Goal: Task Accomplishment & Management: Complete application form

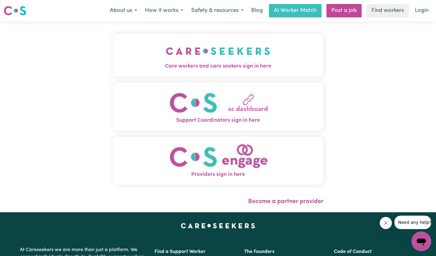
click at [267, 58] on img "Care workers and care seekers sign in here" at bounding box center [218, 51] width 104 height 23
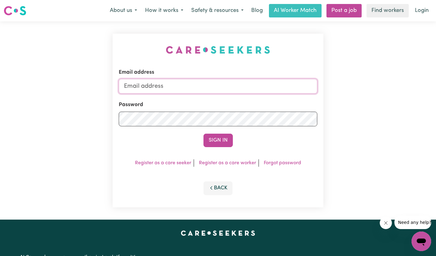
click at [221, 84] on input "Email address" at bounding box center [218, 86] width 199 height 15
click at [35, 99] on div "Email address [EMAIL_ADDRESS][DOMAIN_NAME] Password Sign In Register as a care …" at bounding box center [218, 120] width 436 height 198
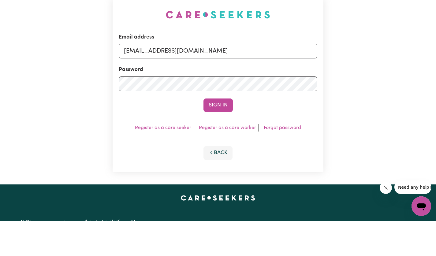
click at [221, 140] on button "Sign In" at bounding box center [217, 140] width 29 height 13
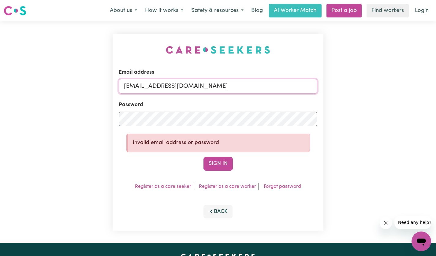
click at [144, 87] on input "[EMAIL_ADDRESS][DOMAIN_NAME]" at bounding box center [218, 86] width 199 height 15
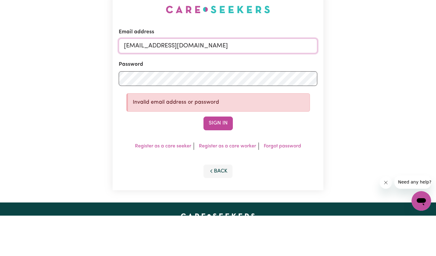
type input "[EMAIL_ADDRESS][DOMAIN_NAME]"
click at [223, 164] on button "Sign In" at bounding box center [217, 163] width 29 height 13
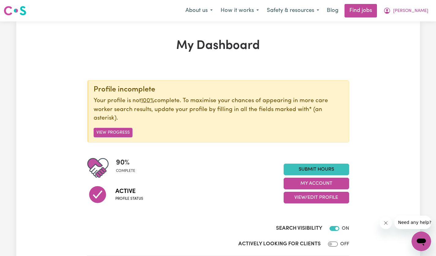
click at [327, 169] on link "Submit Hours" at bounding box center [316, 170] width 65 height 12
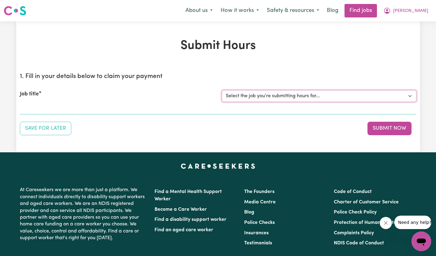
click at [406, 99] on select "Select the job you're submitting hours for... [[PERSON_NAME]] [DEMOGRAPHIC_DATA…" at bounding box center [319, 96] width 195 height 12
select select "14628"
click at [222, 90] on select "Select the job you're submitting hours for... [[PERSON_NAME]] [DEMOGRAPHIC_DATA…" at bounding box center [319, 96] width 195 height 12
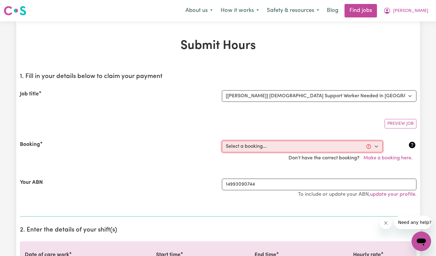
click at [377, 147] on select "Select a booking... [DATE] 12:30pm to 02:30pm (ONE-OFF) [DATE] 12:30pm to 02:30…" at bounding box center [302, 147] width 161 height 12
select select "359264"
click at [222, 141] on select "Select a booking... [DATE] 12:30pm to 02:30pm (ONE-OFF) [DATE] 12:30pm to 02:30…" at bounding box center [302, 147] width 161 height 12
type input "[DATE]"
type input "23"
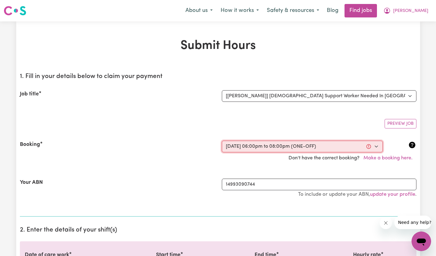
type input "9"
type input "2025"
type input "18:00"
type input "6"
type input "0"
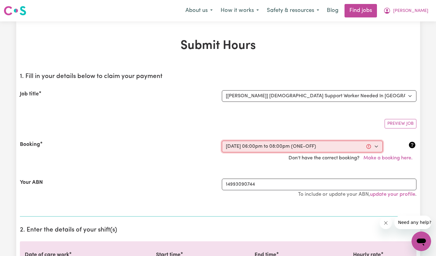
select select "pm"
type input "20:00"
type input "8"
type input "0"
select select "pm"
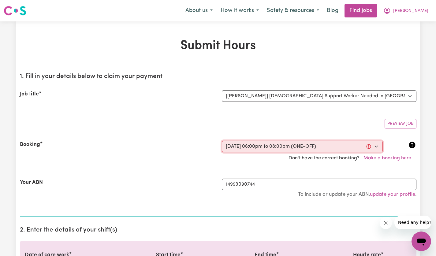
select select "60-Weekday"
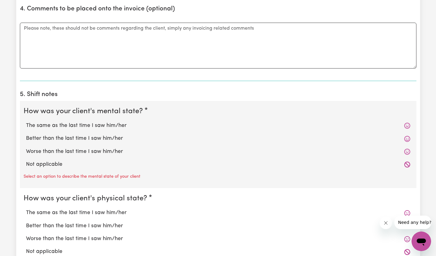
scroll to position [411, 0]
click at [408, 128] on icon at bounding box center [407, 125] width 6 height 6
click at [119, 125] on label "The same as the last time I saw him/her" at bounding box center [218, 125] width 384 height 8
click at [26, 121] on input "The same as the last time I saw him/her" at bounding box center [26, 121] width 0 height 0
radio input "true"
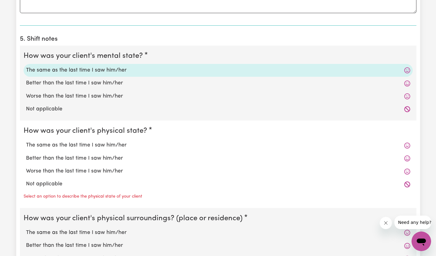
scroll to position [466, 0]
click at [115, 142] on label "The same as the last time I saw him/her" at bounding box center [218, 145] width 384 height 8
click at [26, 141] on input "The same as the last time I saw him/her" at bounding box center [26, 140] width 0 height 0
radio input "true"
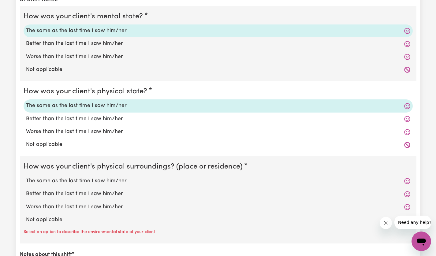
scroll to position [525, 0]
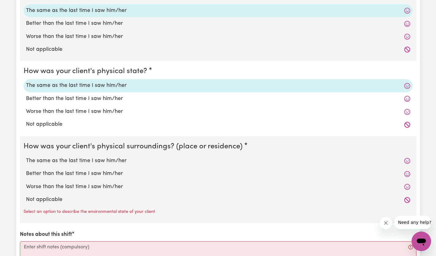
click at [120, 161] on label "The same as the last time I saw him/her" at bounding box center [218, 161] width 384 height 8
click at [26, 157] on input "The same as the last time I saw him/her" at bounding box center [26, 157] width 0 height 0
radio input "true"
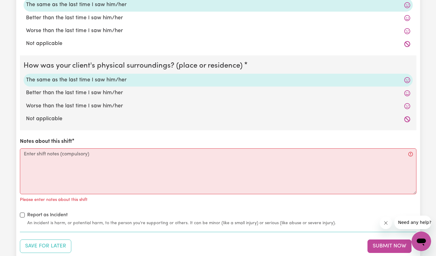
scroll to position [626, 0]
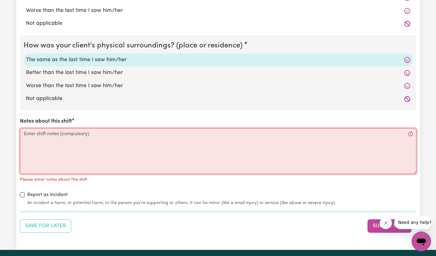
click at [181, 137] on textarea "Notes about this shift" at bounding box center [218, 151] width 397 height 46
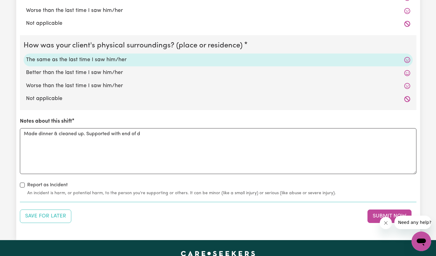
click at [219, 171] on textarea "Made dinner & cleaned up. Supported with end of d" at bounding box center [218, 151] width 397 height 46
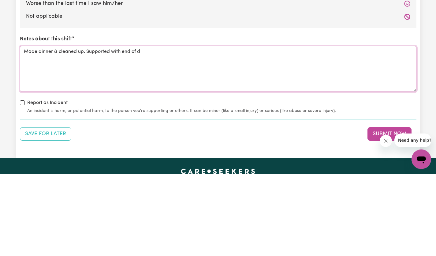
click at [210, 147] on textarea "Made dinner & cleaned up. Supported with end of d" at bounding box center [218, 151] width 397 height 46
click at [260, 148] on textarea "Made dinner & cleaned up. Supported with end of d" at bounding box center [218, 151] width 397 height 46
click at [180, 137] on textarea "Made dinner & cleaned up. Supported with end of d" at bounding box center [218, 151] width 397 height 46
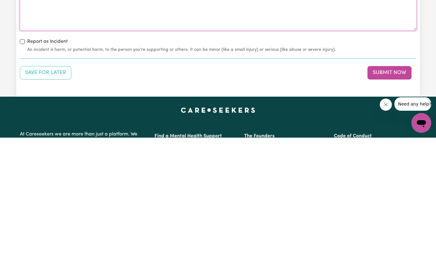
scroll to position [653, 0]
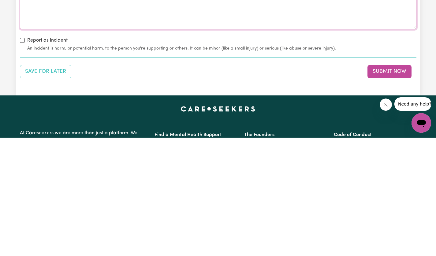
type textarea "Made dinner & cleaned up. Supported with end of day routines."
click at [390, 191] on button "Submit Now" at bounding box center [389, 189] width 44 height 13
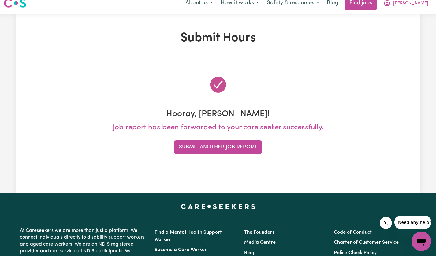
scroll to position [0, 0]
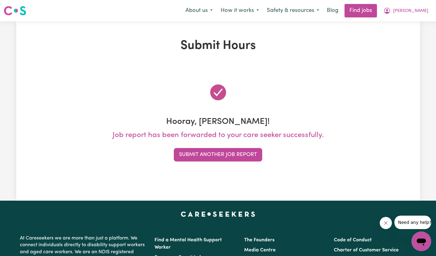
click at [246, 152] on button "Submit Another Job Report" at bounding box center [218, 154] width 88 height 13
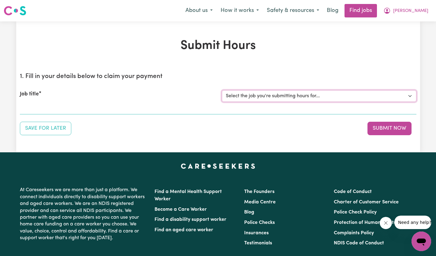
click at [407, 98] on select "Select the job you're submitting hours for... [[PERSON_NAME]] [DEMOGRAPHIC_DATA…" at bounding box center [319, 96] width 195 height 12
select select "14628"
click at [222, 90] on select "Select the job you're submitting hours for... [[PERSON_NAME]] [DEMOGRAPHIC_DATA…" at bounding box center [319, 96] width 195 height 12
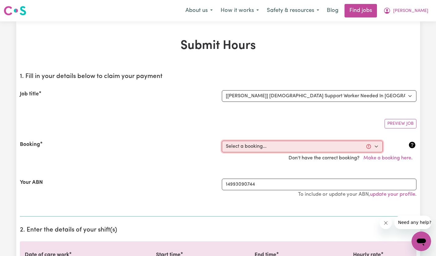
click at [377, 149] on select "Select a booking... [DATE] 12:30pm to 02:30pm (ONE-OFF) [DATE] 12:30pm to 02:30…" at bounding box center [302, 147] width 161 height 12
select select "359263"
click at [222, 141] on select "Select a booking... [DATE] 12:30pm to 02:30pm (ONE-OFF) [DATE] 12:30pm to 02:30…" at bounding box center [302, 147] width 161 height 12
type input "[DATE]"
type input "23"
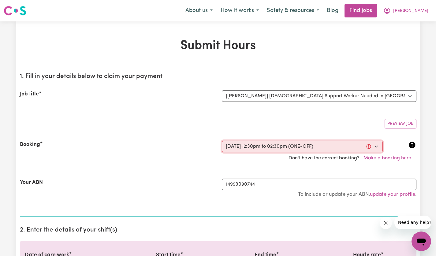
type input "9"
type input "2025"
type input "12:30"
type input "12"
type input "30"
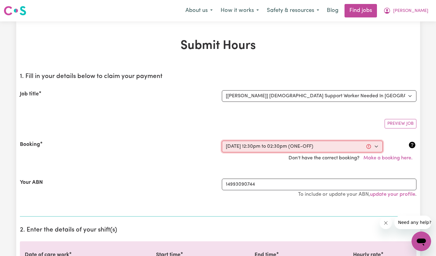
select select "pm"
type input "14:30"
type input "2"
type input "30"
select select "pm"
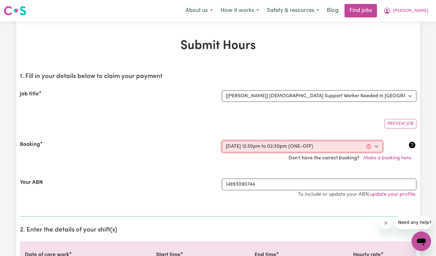
select select "60-Weekday"
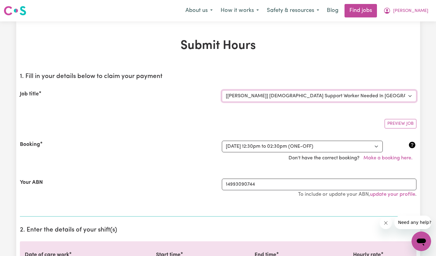
click at [405, 96] on select "Select the job you're submitting hours for... [[PERSON_NAME]] [DEMOGRAPHIC_DATA…" at bounding box center [319, 96] width 195 height 12
click at [376, 146] on select "Select a booking... [DATE] 12:30pm to 02:30pm (ONE-OFF) [DATE] 12:30pm to 02:30…" at bounding box center [302, 147] width 161 height 12
select select "359262"
click at [222, 141] on select "Select a booking... [DATE] 12:30pm to 02:30pm (ONE-OFF) [DATE] 12:30pm to 02:30…" at bounding box center [302, 147] width 161 height 12
select select "pm"
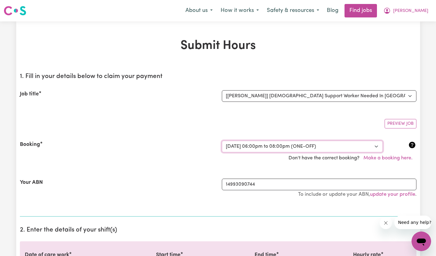
select select "pm"
select select "60-Weekday"
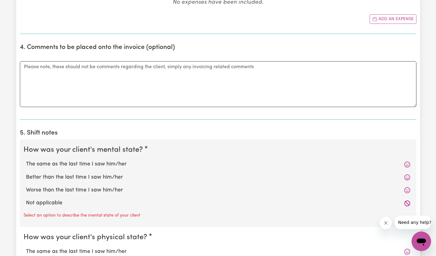
scroll to position [456, 0]
click at [115, 163] on label "The same as the last time I saw him/her" at bounding box center [218, 164] width 384 height 8
click at [26, 160] on input "The same as the last time I saw him/her" at bounding box center [26, 160] width 0 height 0
radio input "true"
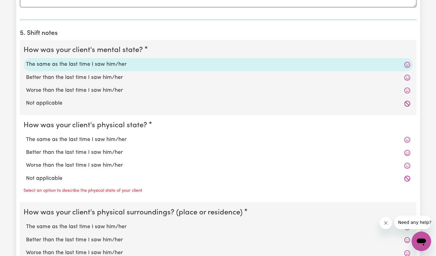
scroll to position [560, 0]
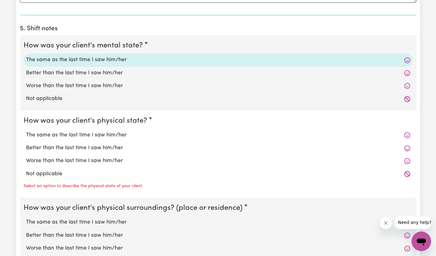
click at [114, 132] on label "The same as the last time I saw him/her" at bounding box center [218, 135] width 384 height 8
click at [26, 131] on input "The same as the last time I saw him/her" at bounding box center [26, 131] width 0 height 0
radio input "true"
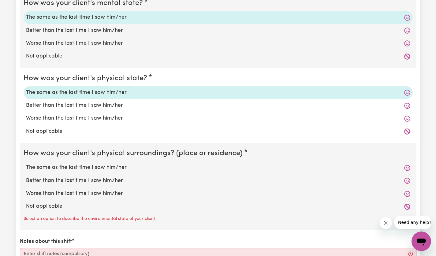
scroll to position [625, 0]
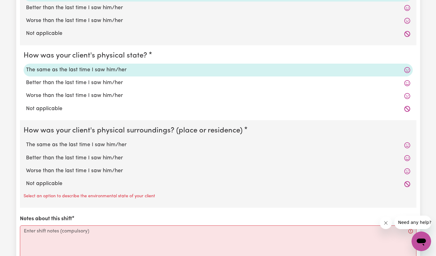
click at [110, 142] on label "The same as the last time I saw him/her" at bounding box center [218, 145] width 384 height 8
click at [26, 141] on input "The same as the last time I saw him/her" at bounding box center [26, 141] width 0 height 0
radio input "true"
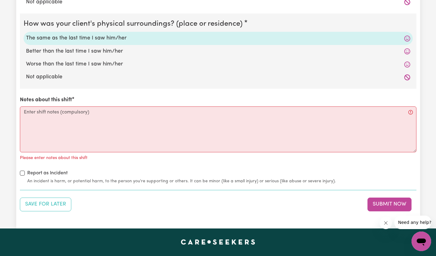
scroll to position [733, 0]
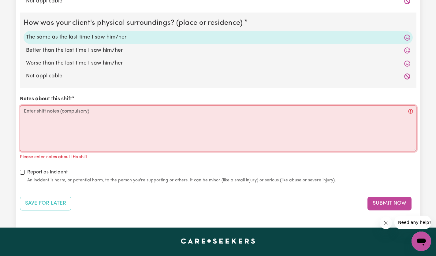
click at [139, 121] on textarea "Notes about this shift" at bounding box center [218, 129] width 397 height 46
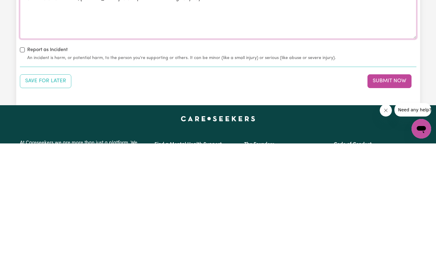
type textarea "Cancelled at last minute, [PERSON_NAME] said to put the shift through anyway."
click at [397, 195] on button "Submit Now" at bounding box center [389, 193] width 44 height 13
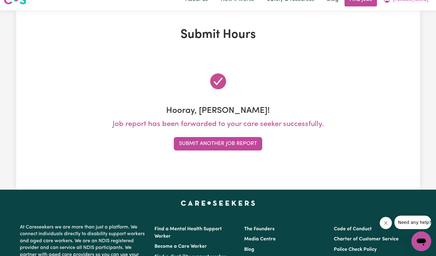
scroll to position [0, 0]
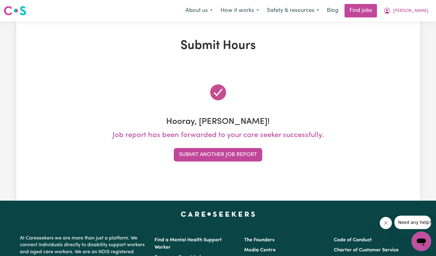
click at [251, 149] on button "Submit Another Job Report" at bounding box center [218, 154] width 88 height 13
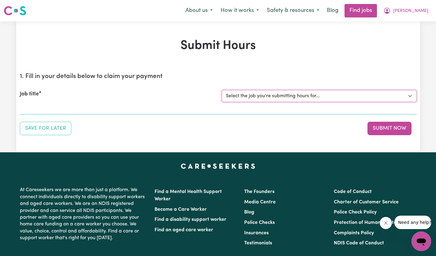
click at [409, 98] on select "Select the job you're submitting hours for... [[PERSON_NAME]] [DEMOGRAPHIC_DATA…" at bounding box center [319, 96] width 195 height 12
select select "14628"
click at [222, 90] on select "Select the job you're submitting hours for... [[PERSON_NAME]] [DEMOGRAPHIC_DATA…" at bounding box center [319, 96] width 195 height 12
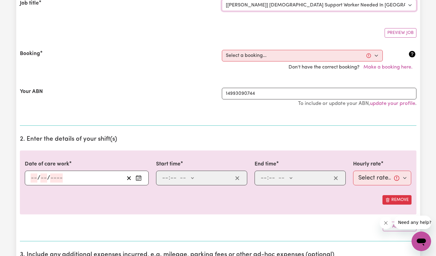
scroll to position [89, 0]
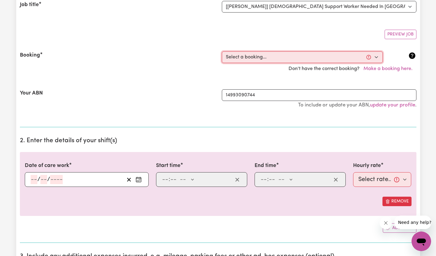
click at [374, 58] on select "Select a booking... [DATE] 12:30pm to 02:30pm (ONE-OFF) [DATE] 12:30pm to 02:30…" at bounding box center [302, 57] width 161 height 12
select select "356241"
click at [222, 51] on select "Select a booking... [DATE] 12:30pm to 02:30pm (ONE-OFF) [DATE] 12:30pm to 02:30…" at bounding box center [302, 57] width 161 height 12
type input "[DATE]"
type input "22"
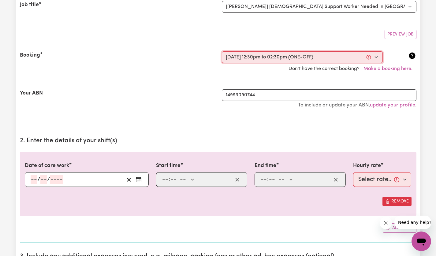
type input "9"
type input "2025"
type input "12:30"
type input "12"
type input "30"
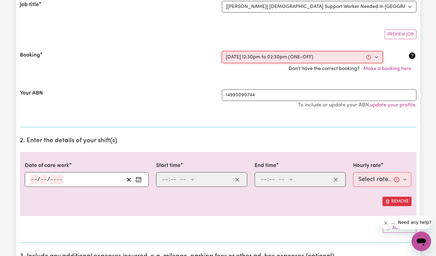
select select "pm"
type input "14:30"
type input "2"
type input "30"
select select "pm"
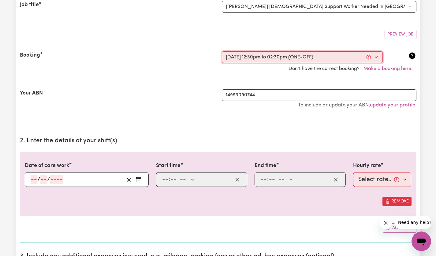
select select "60-Weekday"
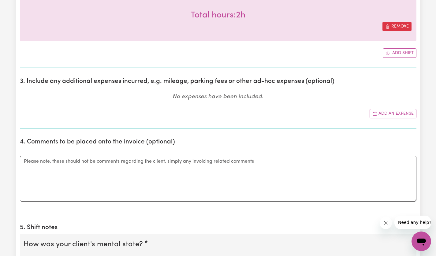
scroll to position [278, 0]
click at [405, 112] on button "Add an expense" at bounding box center [393, 112] width 47 height 9
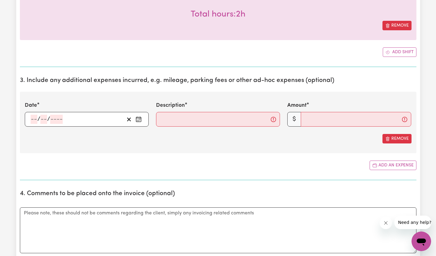
click at [140, 120] on circle "Enter the date of expense" at bounding box center [140, 120] width 1 height 1
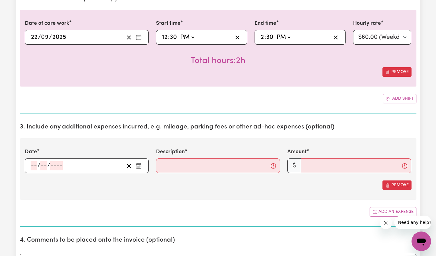
scroll to position [230, 0]
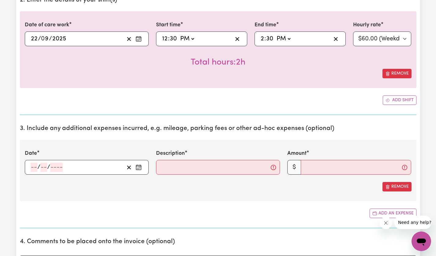
click at [140, 168] on circle "Enter the date of expense" at bounding box center [140, 168] width 1 height 1
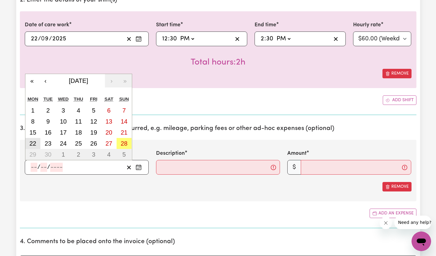
click at [36, 141] on button "22" at bounding box center [32, 143] width 15 height 11
type input "[DATE]"
type input "22"
type input "9"
type input "2025"
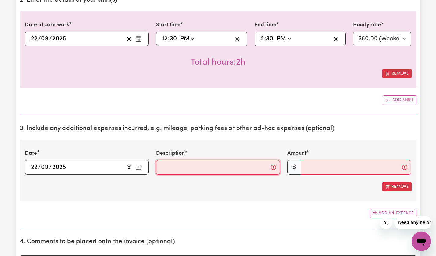
click at [236, 171] on input "Description" at bounding box center [218, 167] width 124 height 15
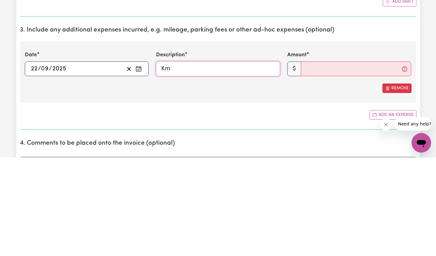
type input "K"
type input "$1/km"
click at [335, 170] on input "Amount" at bounding box center [356, 167] width 110 height 15
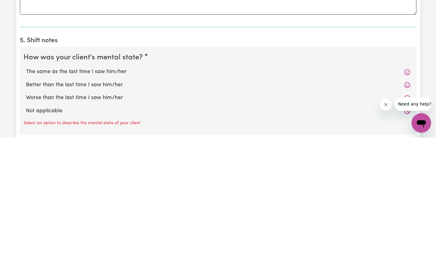
scroll to position [419, 0]
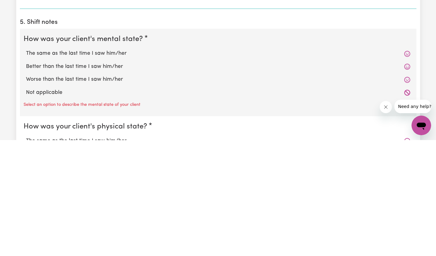
type input "20"
click at [110, 170] on label "The same as the last time I saw him/her" at bounding box center [218, 170] width 384 height 8
click at [26, 166] on input "The same as the last time I saw him/her" at bounding box center [26, 165] width 0 height 0
radio input "true"
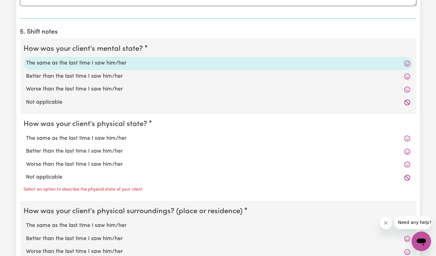
scroll to position [527, 0]
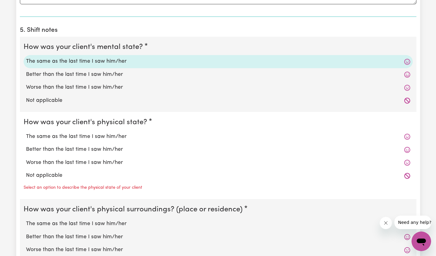
click at [119, 136] on label "The same as the last time I saw him/her" at bounding box center [218, 137] width 384 height 8
click at [26, 133] on input "The same as the last time I saw him/her" at bounding box center [26, 132] width 0 height 0
radio input "true"
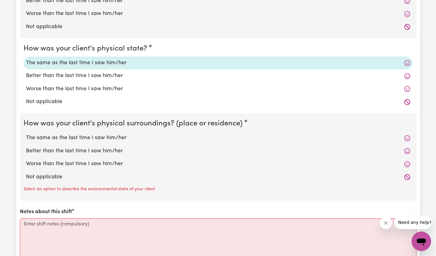
scroll to position [601, 0]
click at [117, 136] on label "The same as the last time I saw him/her" at bounding box center [218, 138] width 384 height 8
click at [26, 134] on input "The same as the last time I saw him/her" at bounding box center [26, 134] width 0 height 0
radio input "true"
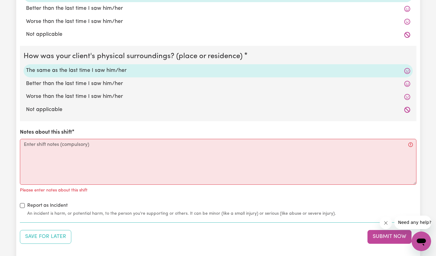
scroll to position [678, 0]
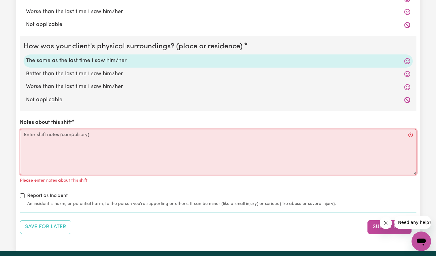
click at [174, 149] on textarea "Notes about this shift" at bounding box center [218, 152] width 397 height 46
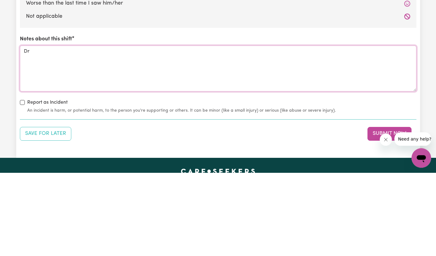
type textarea "D"
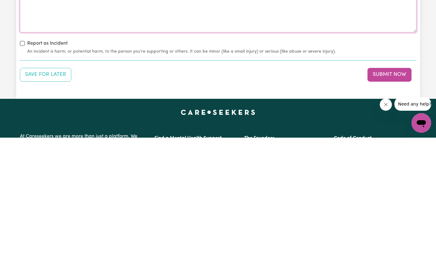
scroll to position [704, 0]
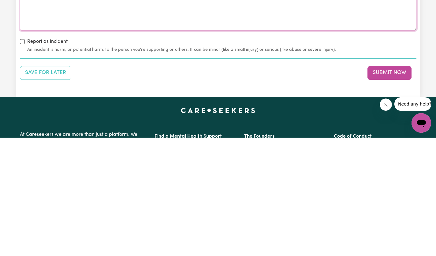
type textarea "Went for a drive around Pymble, Turramurra and [PERSON_NAME]."
click at [394, 193] on button "Submit Now" at bounding box center [389, 190] width 44 height 13
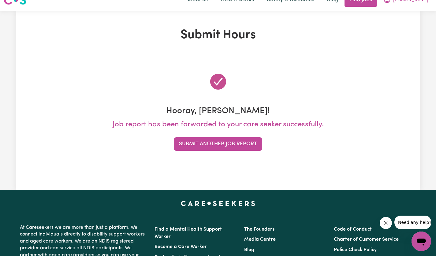
scroll to position [0, 0]
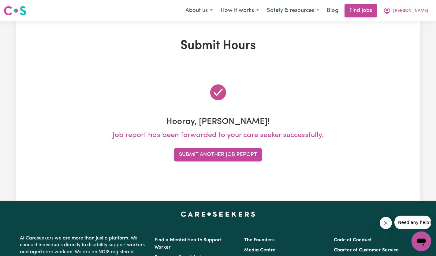
click at [251, 154] on button "Submit Another Job Report" at bounding box center [218, 154] width 88 height 13
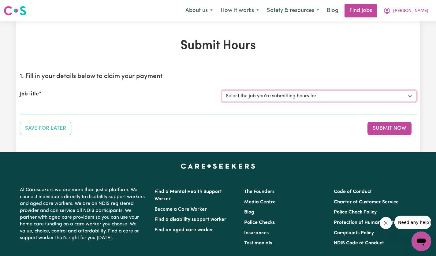
click at [405, 97] on select "Select the job you're submitting hours for... [[PERSON_NAME]] [DEMOGRAPHIC_DATA…" at bounding box center [319, 96] width 195 height 12
select select "14628"
click at [222, 90] on select "Select the job you're submitting hours for... [[PERSON_NAME]] [DEMOGRAPHIC_DATA…" at bounding box center [319, 96] width 195 height 12
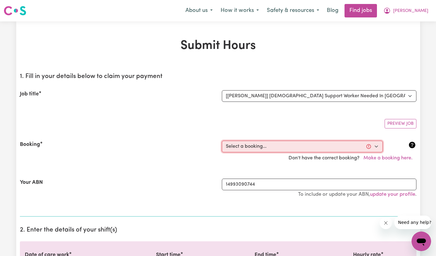
click at [378, 148] on select "Select a booking... [DATE] 12:30pm to 02:30pm (ONE-OFF) [DATE] 12:30pm to 02:30…" at bounding box center [302, 147] width 161 height 12
select select "356230"
click at [222, 141] on select "Select a booking... [DATE] 12:30pm to 02:30pm (ONE-OFF) [DATE] 12:30pm to 02:30…" at bounding box center [302, 147] width 161 height 12
type input "[DATE]"
type input "19"
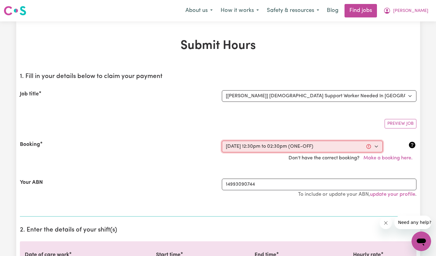
type input "9"
type input "2025"
type input "12:30"
type input "12"
type input "30"
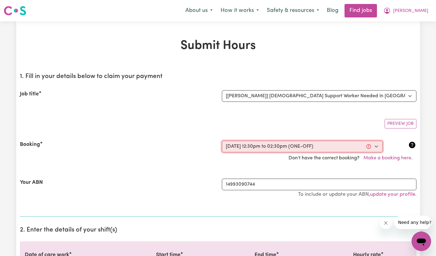
select select "pm"
type input "14:30"
type input "2"
type input "30"
select select "pm"
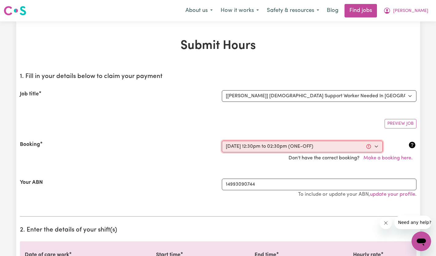
select select "60-Weekday"
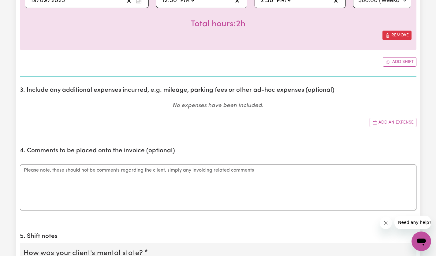
scroll to position [268, 0]
click at [401, 122] on button "Add an expense" at bounding box center [393, 122] width 47 height 9
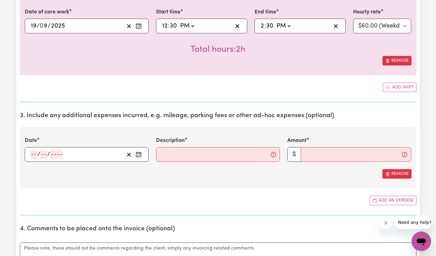
scroll to position [242, 0]
click at [140, 155] on icon "Enter the date of expense" at bounding box center [139, 155] width 6 height 6
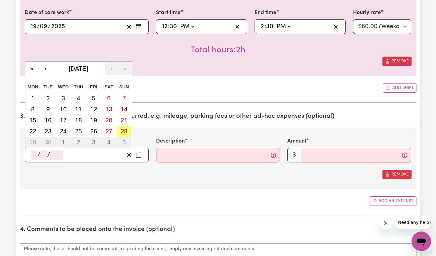
click at [96, 117] on abbr "19" at bounding box center [93, 120] width 7 height 7
type input "[DATE]"
type input "19"
type input "9"
type input "2025"
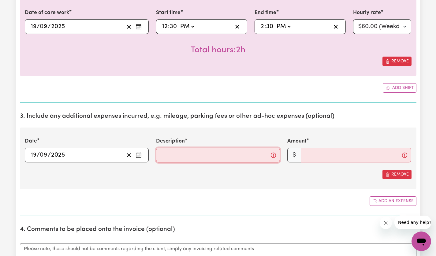
click at [219, 159] on input "Description" at bounding box center [218, 155] width 124 height 15
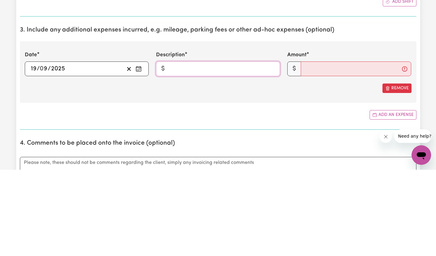
type input "$1/km"
type input "20"
type textarea "Made dinner & cleaned up. Supported with end of day routines."
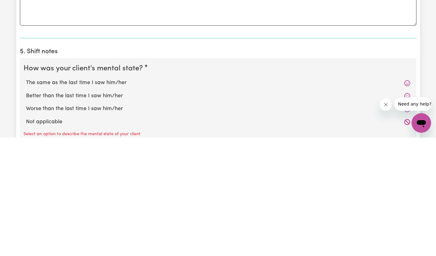
scroll to position [391, 0]
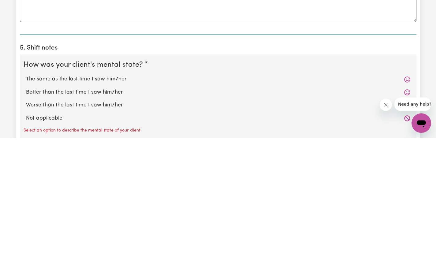
click at [113, 199] on label "The same as the last time I saw him/her" at bounding box center [218, 198] width 384 height 8
click at [26, 194] on input "The same as the last time I saw him/her" at bounding box center [26, 193] width 0 height 0
radio input "true"
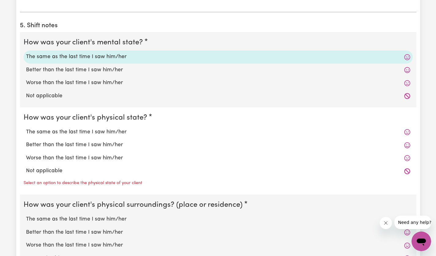
scroll to position [536, 0]
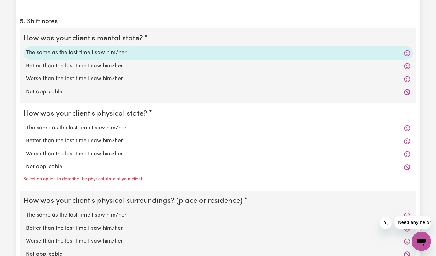
click at [110, 125] on label "The same as the last time I saw him/her" at bounding box center [218, 128] width 384 height 8
click at [26, 124] on input "The same as the last time I saw him/her" at bounding box center [26, 124] width 0 height 0
radio input "true"
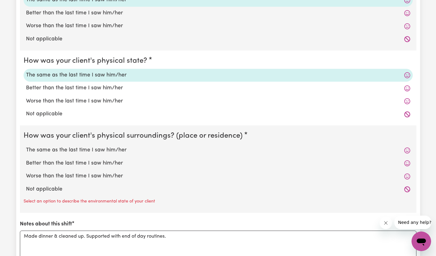
scroll to position [616, 0]
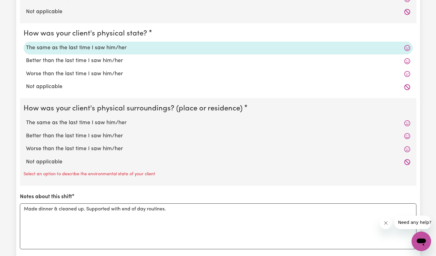
click at [119, 121] on label "The same as the last time I saw him/her" at bounding box center [218, 123] width 384 height 8
click at [26, 119] on input "The same as the last time I saw him/her" at bounding box center [26, 119] width 0 height 0
radio input "true"
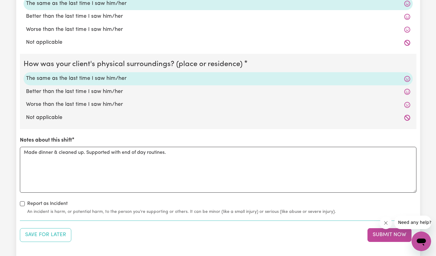
scroll to position [691, 0]
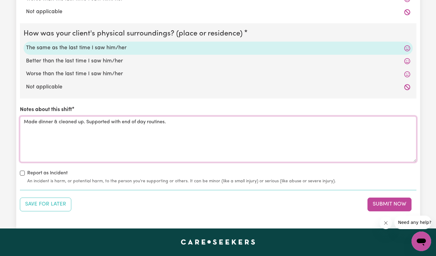
click at [204, 126] on textarea "Made dinner & cleaned up. Supported with end of day routines." at bounding box center [218, 139] width 397 height 46
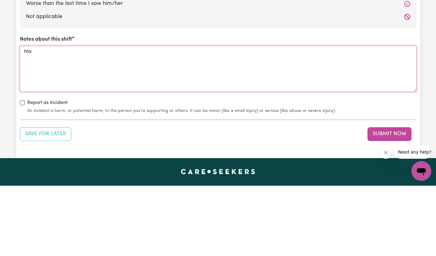
type textarea "M"
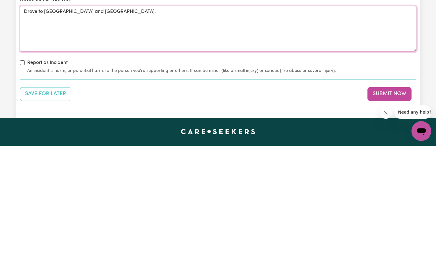
type textarea "Drove to [GEOGRAPHIC_DATA] and [GEOGRAPHIC_DATA]."
click at [399, 206] on button "Submit Now" at bounding box center [389, 204] width 44 height 13
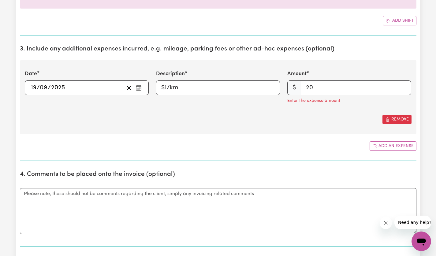
scroll to position [308, 0]
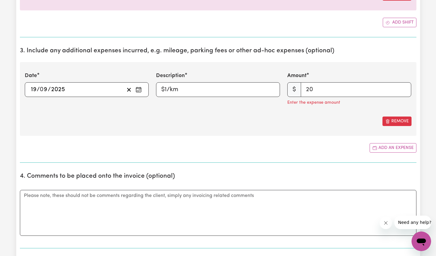
click at [352, 89] on input "20" at bounding box center [356, 89] width 110 height 15
type input "2"
type input "20"
click at [284, 120] on div "Remove" at bounding box center [218, 121] width 387 height 9
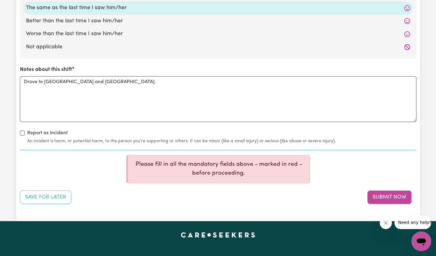
scroll to position [742, 0]
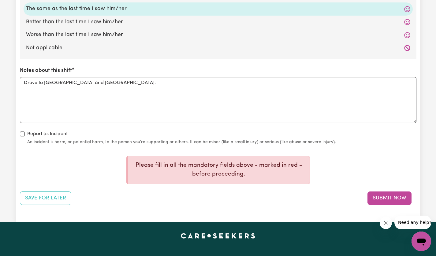
click at [394, 200] on button "Submit Now" at bounding box center [389, 198] width 44 height 13
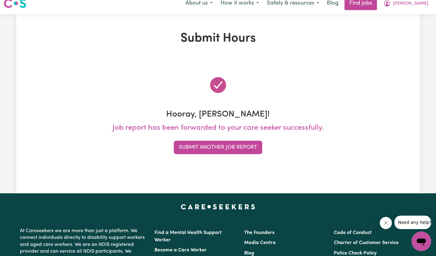
scroll to position [0, 0]
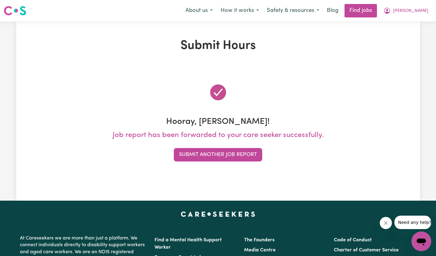
click at [246, 153] on button "Submit Another Job Report" at bounding box center [218, 154] width 88 height 13
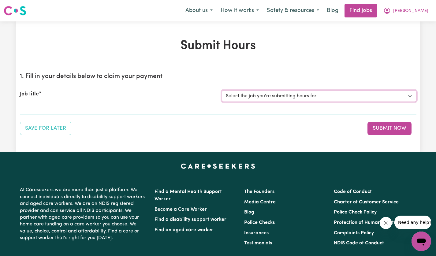
click at [408, 97] on select "Select the job you're submitting hours for... [[PERSON_NAME]] [DEMOGRAPHIC_DATA…" at bounding box center [319, 96] width 195 height 12
select select "14628"
click at [222, 90] on select "Select the job you're submitting hours for... [[PERSON_NAME]] [DEMOGRAPHIC_DATA…" at bounding box center [319, 96] width 195 height 12
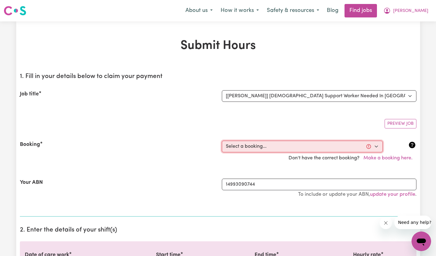
click at [379, 146] on select "Select a booking... [DATE] 12:30pm to 02:30pm (ONE-OFF) [DATE] 12:30pm to 02:30…" at bounding box center [302, 147] width 161 height 12
select select "356251"
click at [222, 141] on select "Select a booking... [DATE] 12:30pm to 02:30pm (ONE-OFF) [DATE] 12:30pm to 02:30…" at bounding box center [302, 147] width 161 height 12
type input "[DATE]"
type input "17"
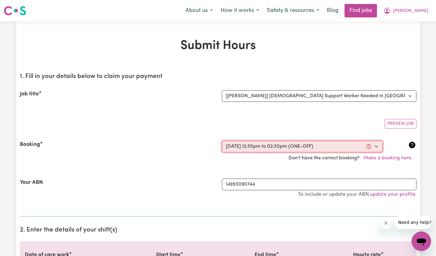
type input "9"
type input "2025"
type input "12:30"
type input "12"
type input "30"
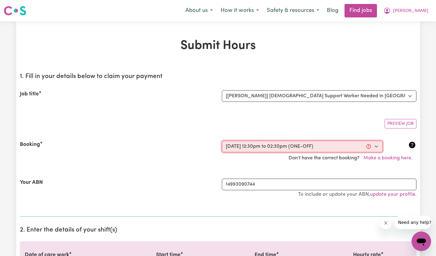
select select "pm"
type input "14:30"
type input "2"
type input "30"
select select "pm"
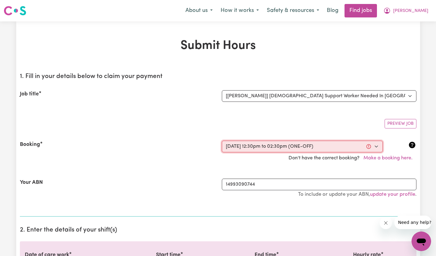
select select "60-Weekday"
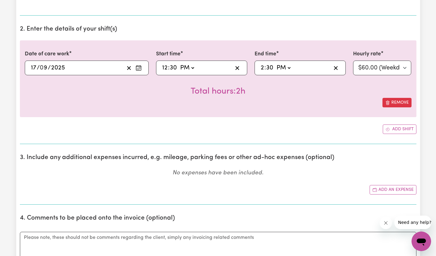
scroll to position [203, 0]
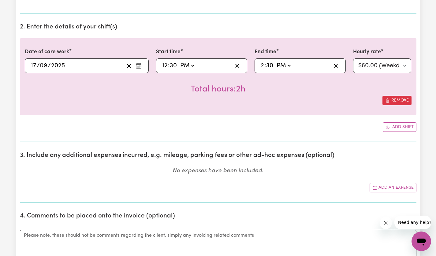
click at [391, 188] on button "Add an expense" at bounding box center [393, 187] width 47 height 9
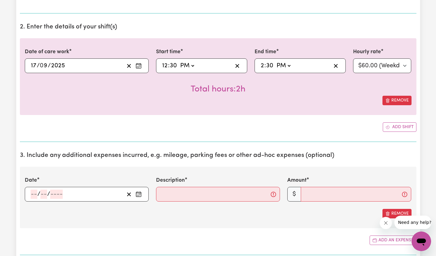
click at [140, 195] on circle "Enter the date of expense" at bounding box center [140, 195] width 1 height 1
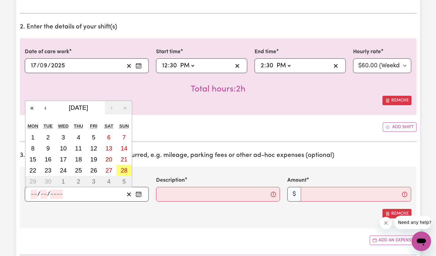
click at [65, 160] on abbr "17" at bounding box center [63, 159] width 7 height 7
type input "[DATE]"
type input "17"
type input "9"
type input "2025"
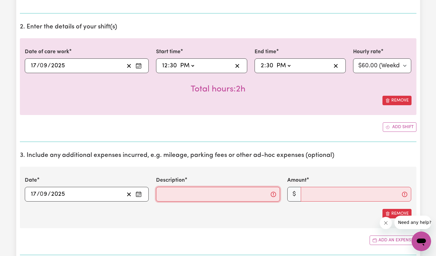
click at [243, 195] on input "Description" at bounding box center [218, 194] width 124 height 15
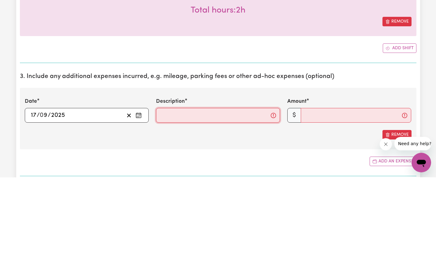
scroll to position [210, 0]
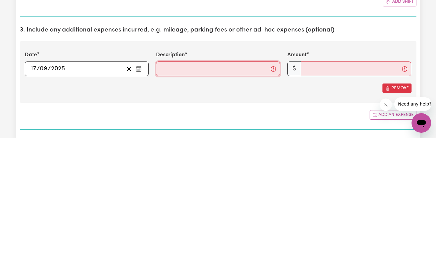
click at [197, 190] on input "Description" at bounding box center [218, 187] width 124 height 15
type input "$1/km"
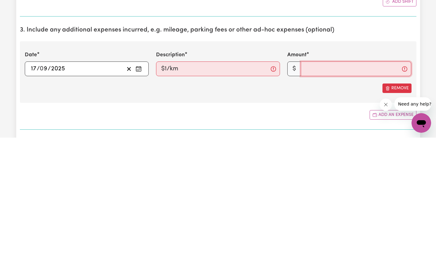
type input "20"
type textarea "Made dinner & cleaned up. Supported with end of day routines."
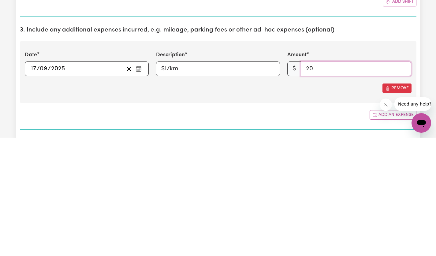
click at [331, 189] on input "20" at bounding box center [356, 187] width 110 height 15
type input "2"
type input "20"
click at [266, 229] on div "Add an expense" at bounding box center [218, 233] width 397 height 9
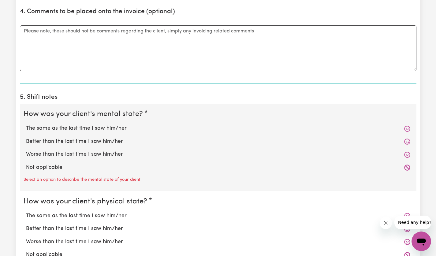
scroll to position [462, 0]
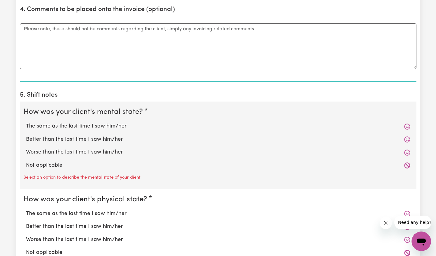
click at [111, 125] on label "The same as the last time I saw him/her" at bounding box center [218, 126] width 384 height 8
click at [26, 122] on input "The same as the last time I saw him/her" at bounding box center [26, 122] width 0 height 0
radio input "true"
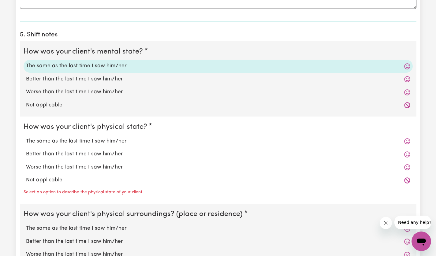
scroll to position [549, 0]
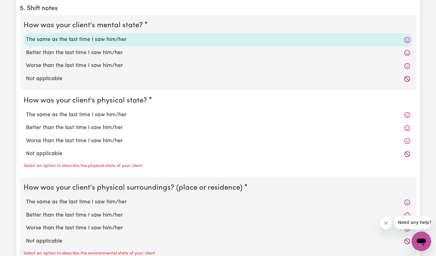
click at [116, 114] on label "The same as the last time I saw him/her" at bounding box center [218, 115] width 384 height 8
click at [26, 111] on input "The same as the last time I saw him/her" at bounding box center [26, 111] width 0 height 0
radio input "true"
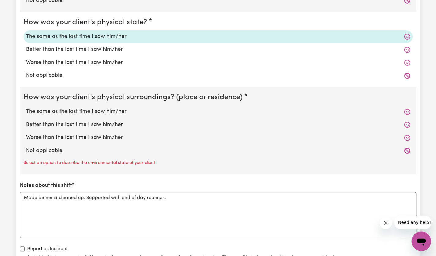
scroll to position [628, 0]
click at [112, 114] on label "The same as the last time I saw him/her" at bounding box center [218, 111] width 384 height 8
click at [26, 107] on input "The same as the last time I saw him/her" at bounding box center [26, 107] width 0 height 0
radio input "true"
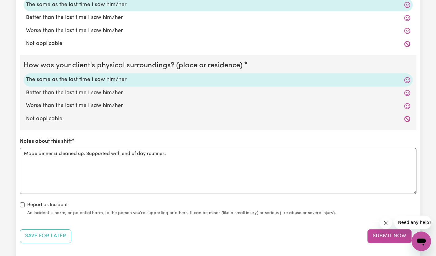
scroll to position [693, 0]
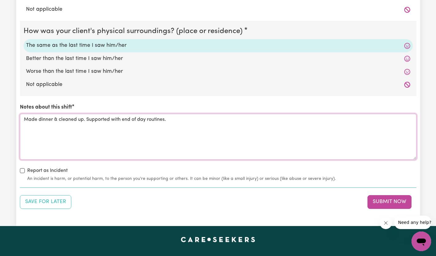
click at [202, 123] on textarea "Made dinner & cleaned up. Supported with end of day routines." at bounding box center [218, 137] width 397 height 46
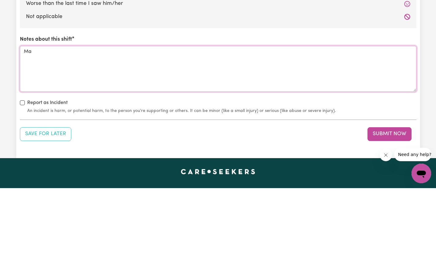
type textarea "M"
type textarea "Visited [GEOGRAPHIC_DATA] and [GEOGRAPHIC_DATA], had coffee at a local cafe."
click at [399, 198] on button "Submit Now" at bounding box center [389, 201] width 44 height 13
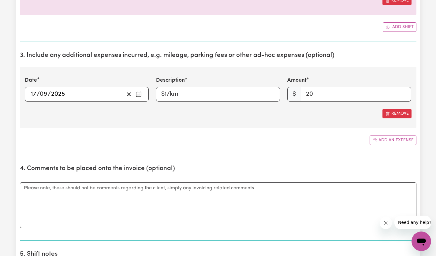
scroll to position [302, 0]
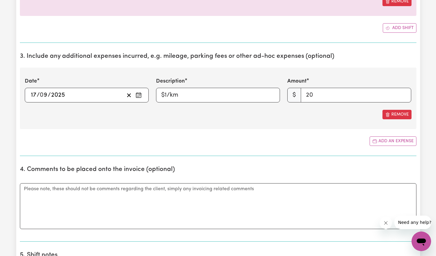
click at [137, 95] on icon "Enter the date of expense" at bounding box center [139, 95] width 6 height 6
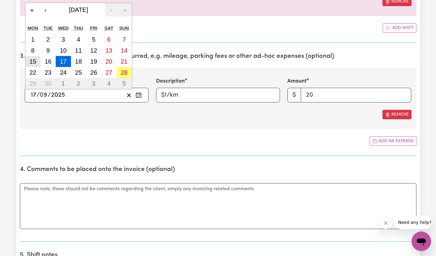
click at [35, 59] on abbr "15" at bounding box center [32, 61] width 7 height 7
type input "[DATE]"
type input "15"
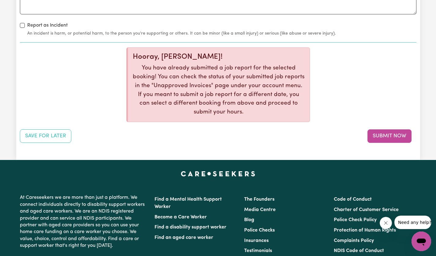
scroll to position [838, 0]
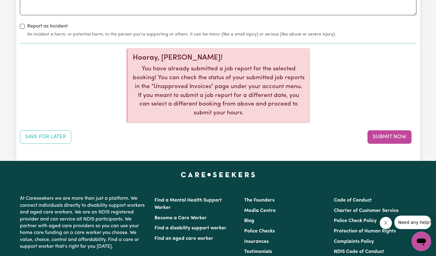
click at [393, 136] on button "Submit Now" at bounding box center [389, 136] width 44 height 13
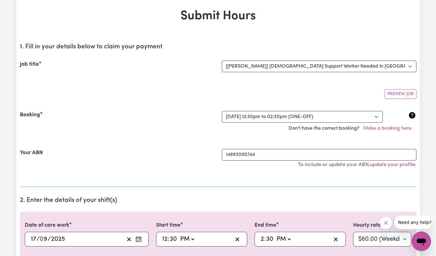
scroll to position [0, 0]
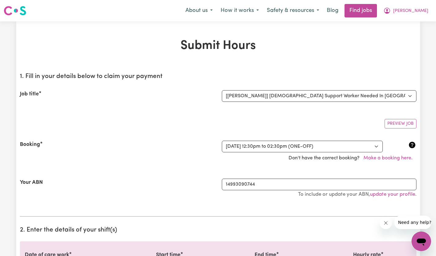
click at [423, 12] on span "[PERSON_NAME]" at bounding box center [410, 11] width 35 height 7
click at [414, 27] on link "My Account" at bounding box center [408, 24] width 48 height 12
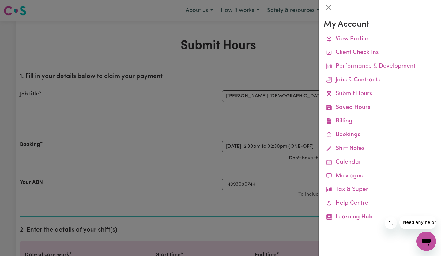
click at [345, 122] on link "Billing Job Reports Remittances Platform Fee Invoices" at bounding box center [379, 121] width 112 height 14
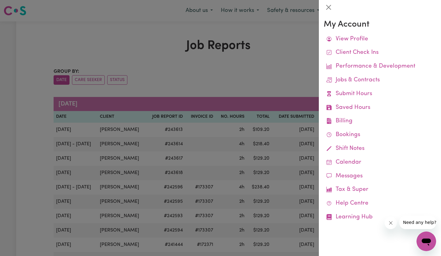
click at [293, 70] on div at bounding box center [220, 128] width 441 height 256
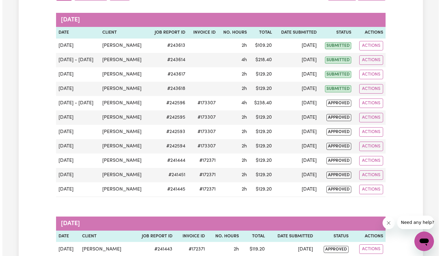
scroll to position [84, 0]
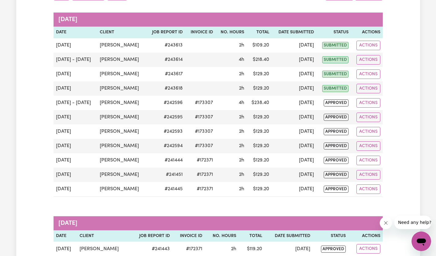
click at [370, 46] on button "Actions" at bounding box center [368, 45] width 24 height 9
click at [400, 61] on link "View Job Report" at bounding box center [384, 60] width 52 height 12
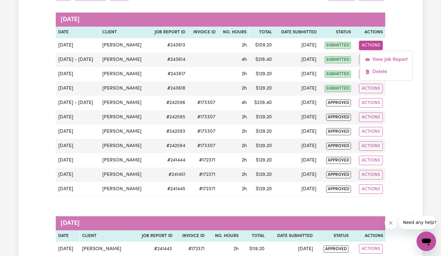
select select "pm"
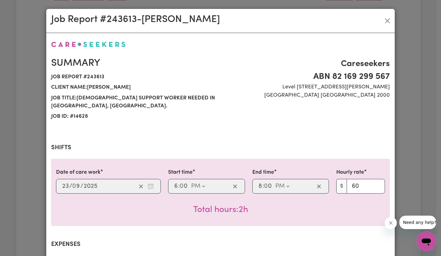
select select "60-Weekday"
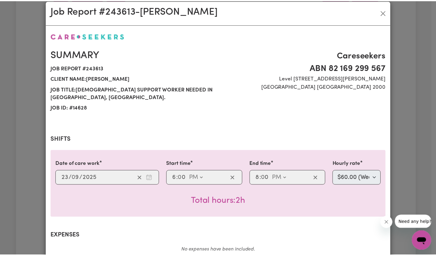
scroll to position [0, 0]
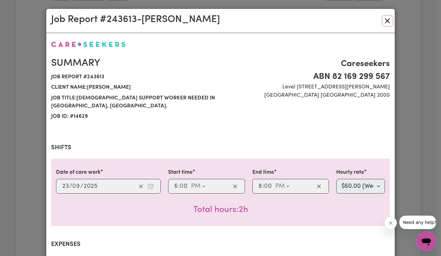
click at [382, 22] on button "Close" at bounding box center [387, 21] width 10 height 10
